Goal: Transaction & Acquisition: Download file/media

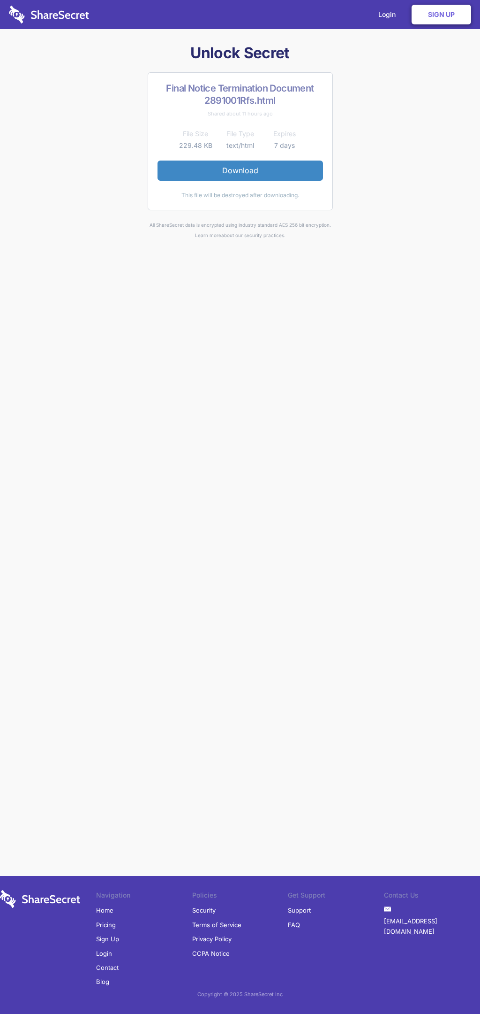
click at [240, 170] on link "Download" at bounding box center [241, 170] width 166 height 20
